Goal: Information Seeking & Learning: Understand process/instructions

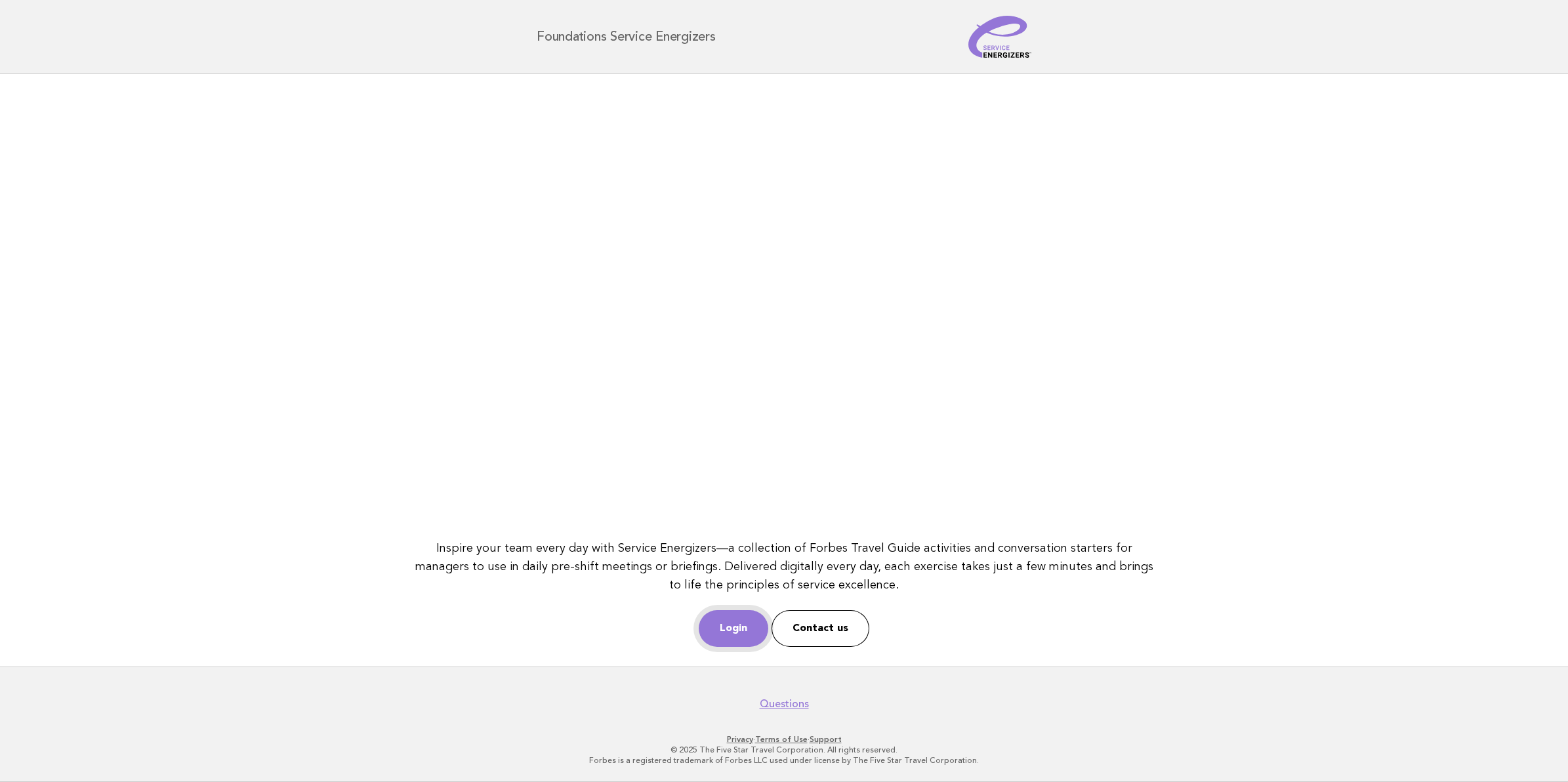
click at [722, 625] on link "Login" at bounding box center [733, 629] width 70 height 36
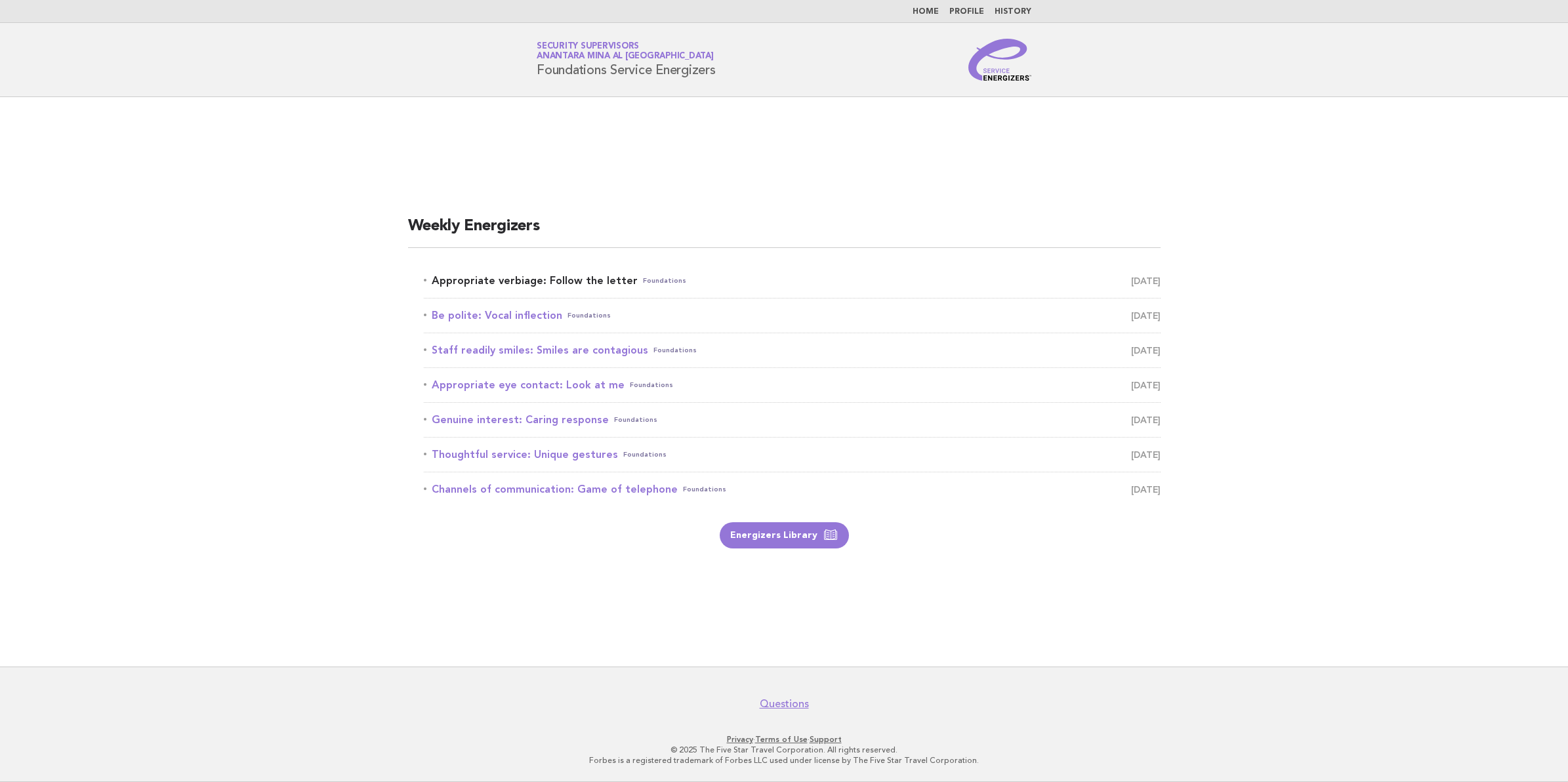
click at [507, 279] on link "Appropriate verbiage: Follow the letter Foundations August 23" at bounding box center [791, 281] width 737 height 18
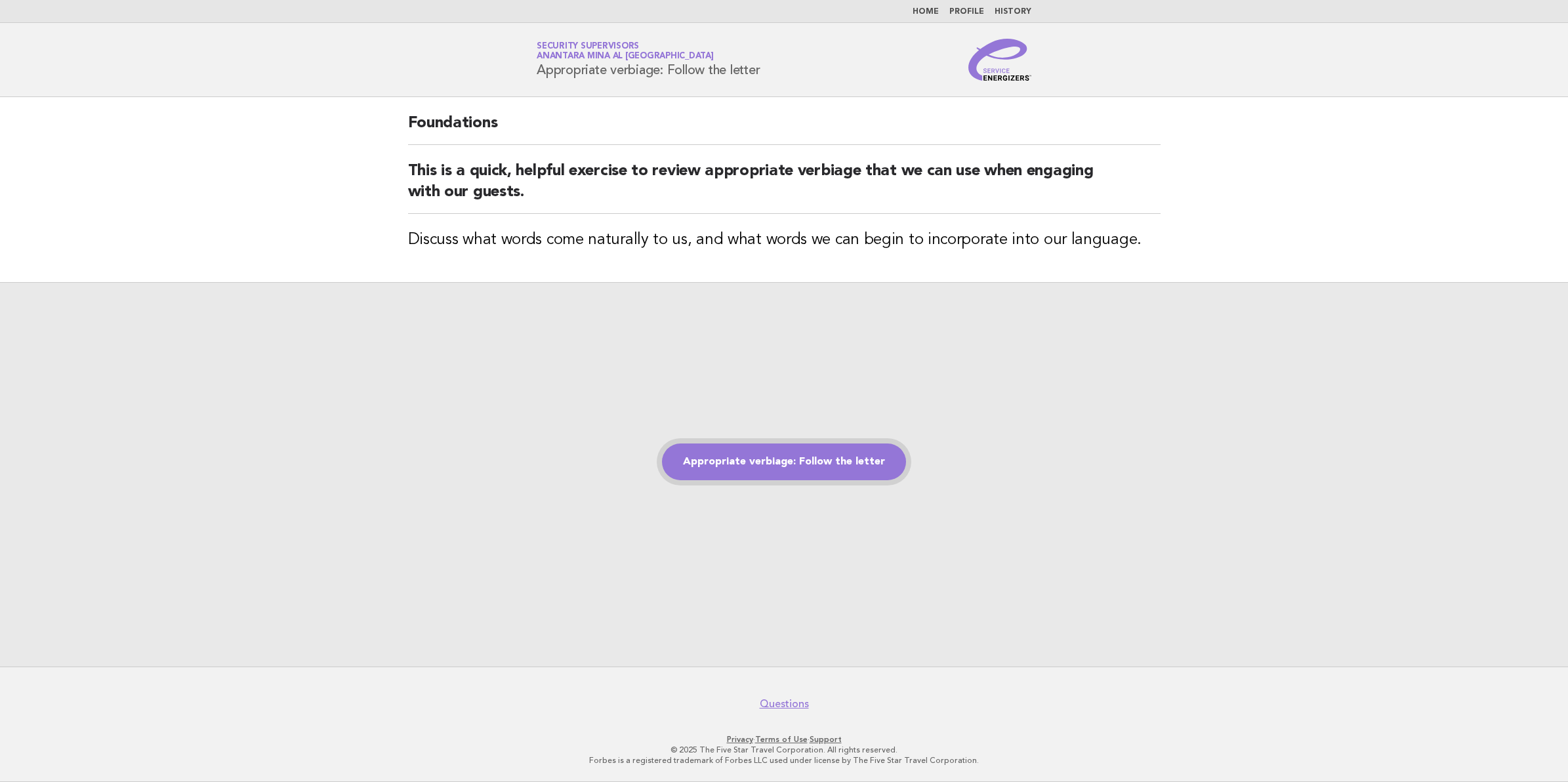
click at [778, 464] on link "Appropriate verbiage: Follow the letter" at bounding box center [784, 462] width 244 height 36
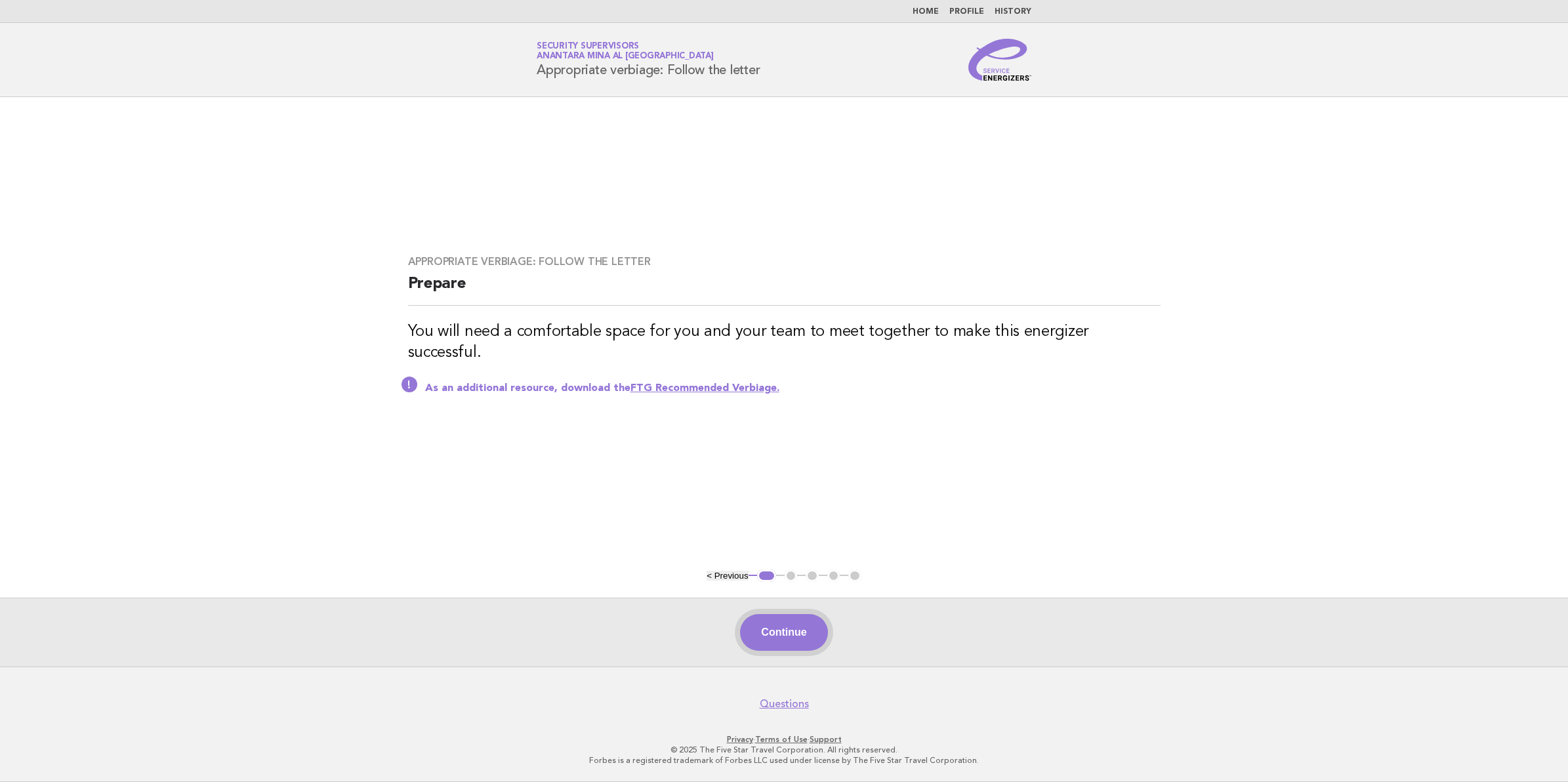
click at [789, 630] on button "Continue" at bounding box center [783, 632] width 87 height 36
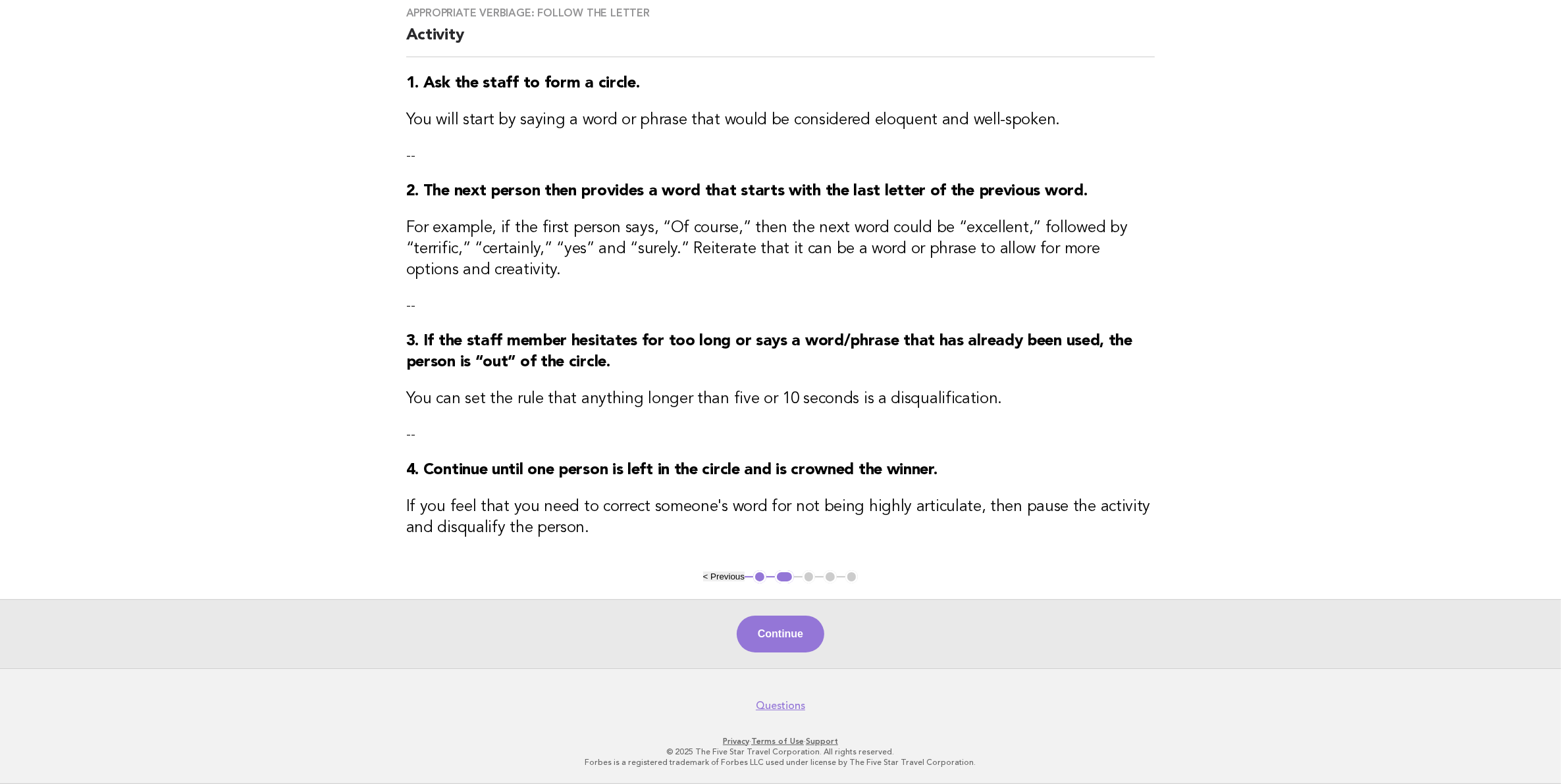
scroll to position [110, 0]
